Goal: Task Accomplishment & Management: Manage account settings

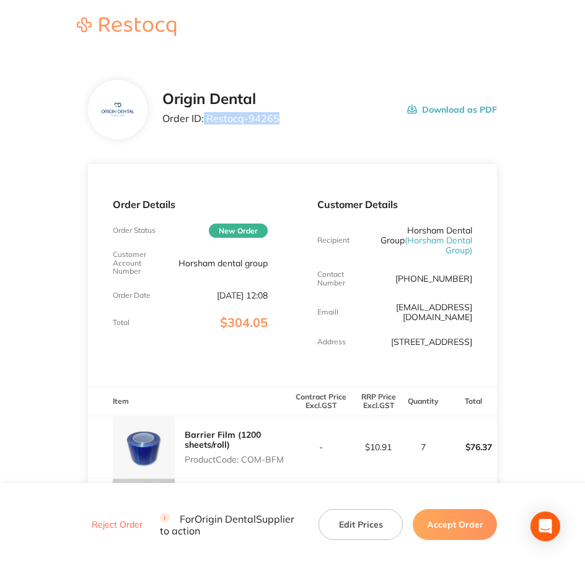
drag, startPoint x: 279, startPoint y: 118, endPoint x: 204, endPoint y: 125, distance: 75.2
click at [204, 125] on div "Origin Dental Order ID: Restocq- 94265 Download as PDF" at bounding box center [329, 109] width 335 height 38
click at [204, 125] on div "Origin Dental Order ID: Restocq- 94265" at bounding box center [220, 109] width 117 height 38
click at [206, 120] on p "Order ID: Restocq- 94265" at bounding box center [220, 118] width 117 height 11
drag, startPoint x: 207, startPoint y: 120, endPoint x: 276, endPoint y: 120, distance: 69.4
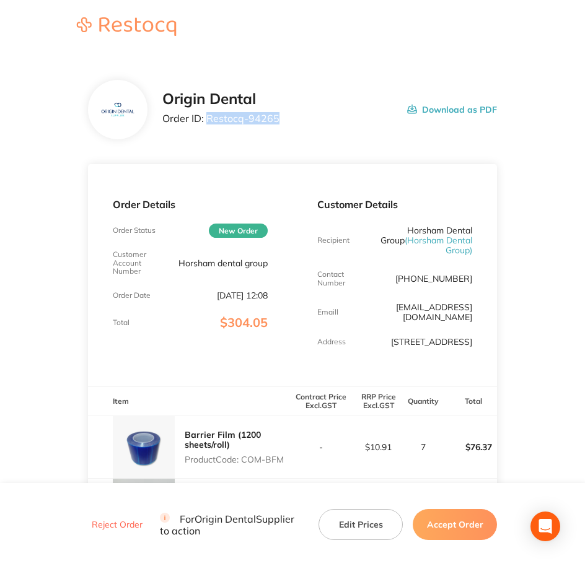
click at [276, 120] on p "Order ID: Restocq- 94265" at bounding box center [220, 118] width 117 height 11
copy p "Restocq- 94265"
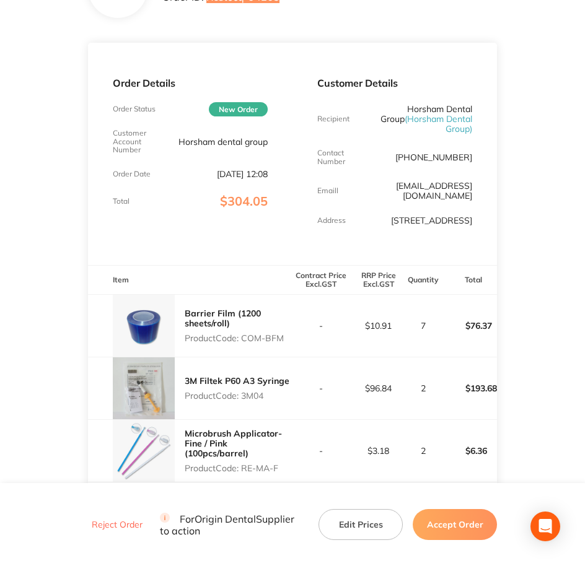
scroll to position [155, 0]
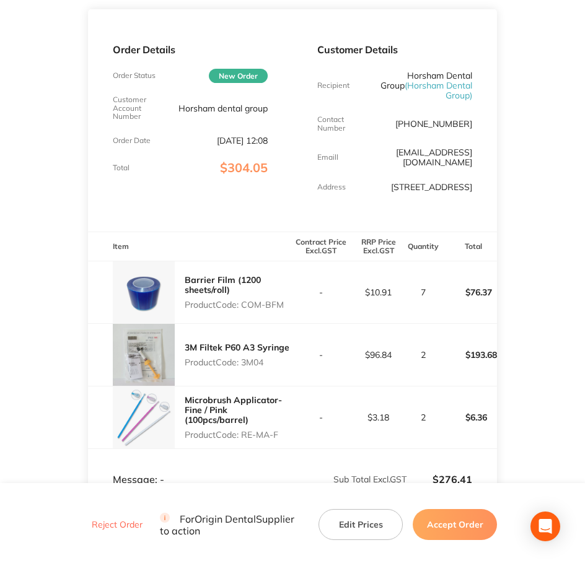
drag, startPoint x: 240, startPoint y: 296, endPoint x: 285, endPoint y: 299, distance: 44.7
click at [285, 300] on p "Product Code: COM-BFM" at bounding box center [239, 305] width 108 height 10
click at [254, 300] on p "Product Code: COM-BFM" at bounding box center [239, 305] width 108 height 10
drag, startPoint x: 243, startPoint y: 294, endPoint x: 284, endPoint y: 294, distance: 40.3
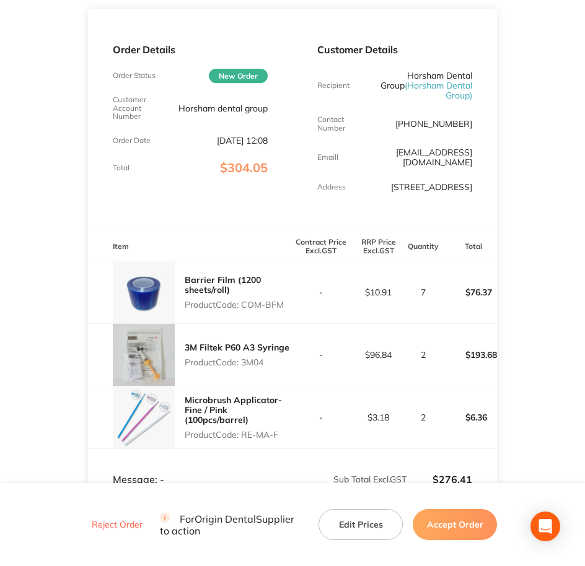
click at [284, 300] on p "Product Code: COM-BFM" at bounding box center [239, 305] width 108 height 10
copy p "COM-BFM"
drag, startPoint x: 243, startPoint y: 354, endPoint x: 274, endPoint y: 355, distance: 31.0
click at [274, 357] on p "Product Code: 3M04" at bounding box center [237, 362] width 105 height 10
copy p "3M04"
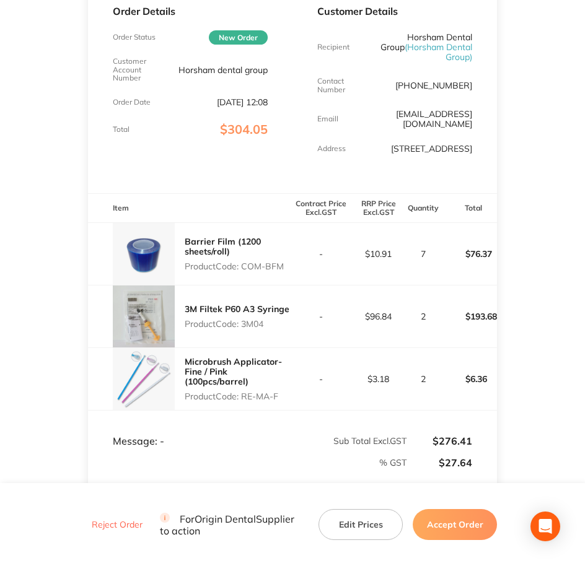
scroll to position [310, 0]
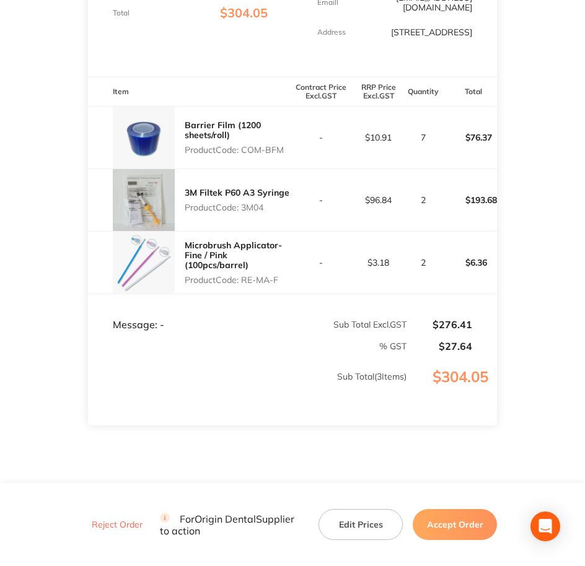
drag, startPoint x: 245, startPoint y: 270, endPoint x: 282, endPoint y: 270, distance: 37.2
click at [282, 275] on p "Product Code: RE-MA-F" at bounding box center [239, 280] width 108 height 10
copy p "RE-MA-F"
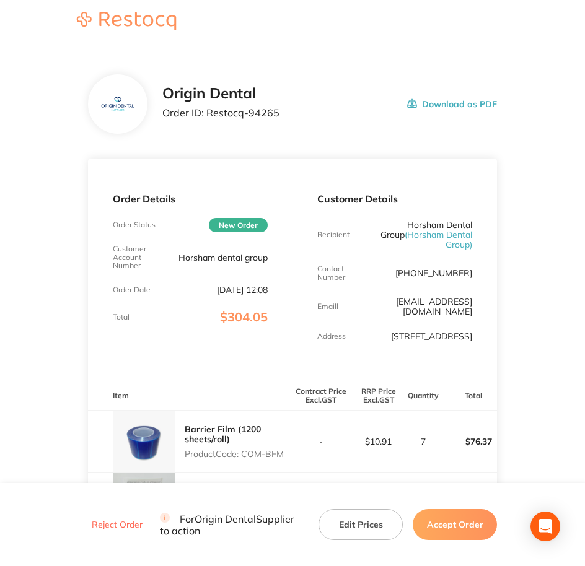
scroll to position [0, 0]
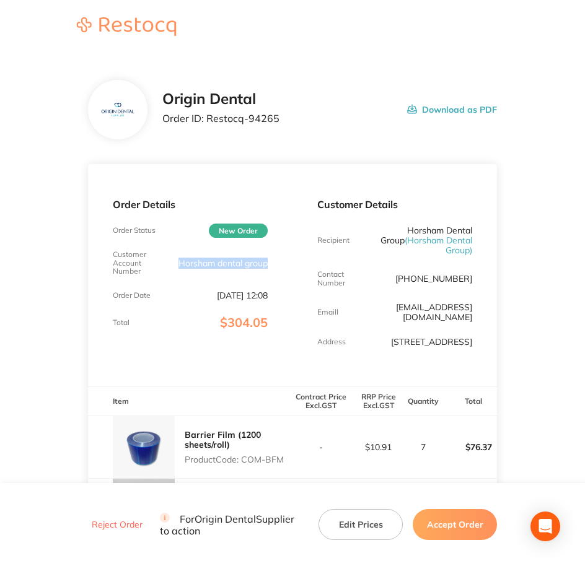
drag, startPoint x: 176, startPoint y: 260, endPoint x: 291, endPoint y: 261, distance: 115.2
click at [291, 261] on div "Order Details Order Status New Order Customer Account Number Horsham dental gro…" at bounding box center [190, 275] width 204 height 222
copy p "Horsham dental group"
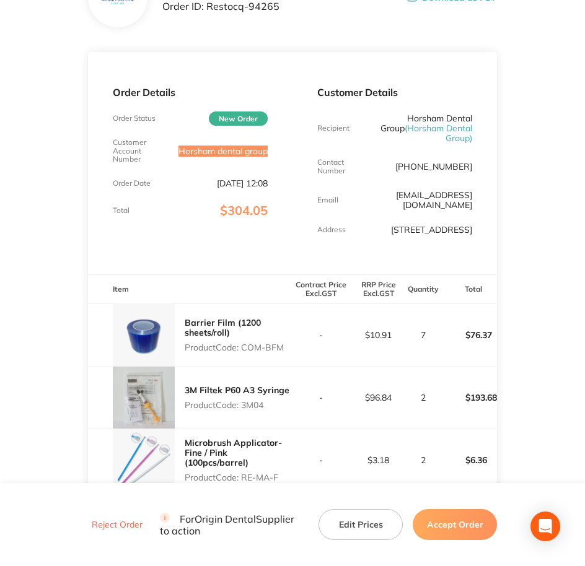
scroll to position [155, 0]
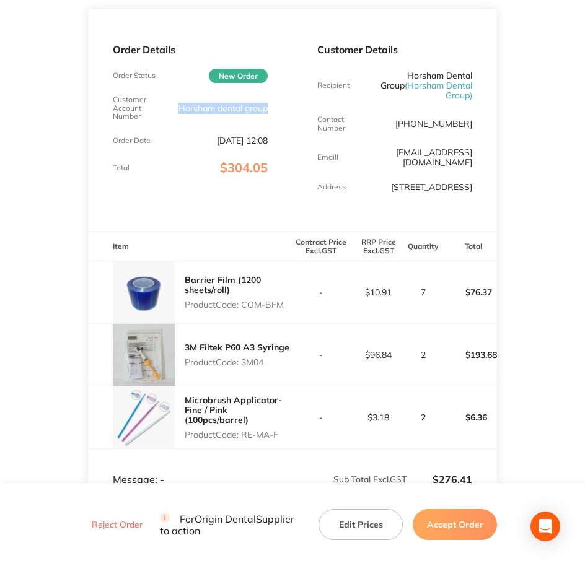
click at [458, 531] on button "Accept Order" at bounding box center [455, 524] width 84 height 31
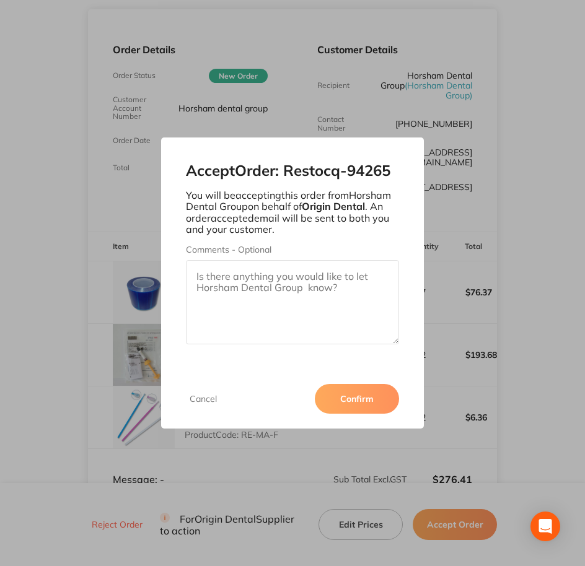
click at [324, 326] on textarea "Comments - Optional" at bounding box center [293, 302] width 214 height 84
paste textarea "SO-00001056"
type textarea "SO-00001056"
click at [349, 385] on button "Confirm" at bounding box center [357, 399] width 84 height 30
